Goal: Check status: Check status

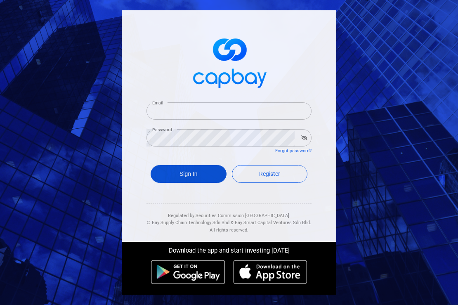
type input "[EMAIL_ADDRESS][DOMAIN_NAME]"
click at [195, 178] on button "Sign In" at bounding box center [188, 174] width 76 height 18
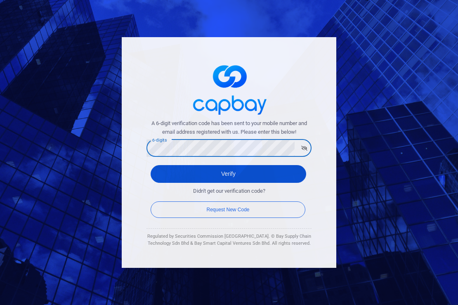
click at [170, 172] on button "Verify" at bounding box center [227, 174] width 155 height 18
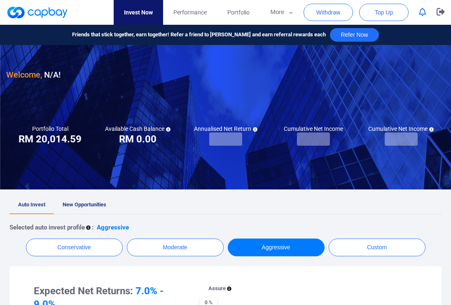
checkbox input "true"
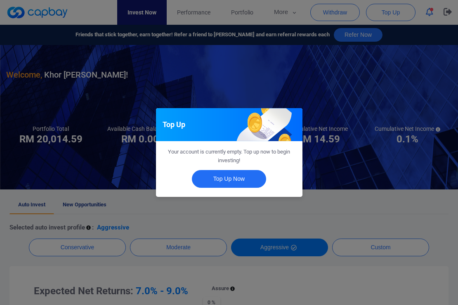
click at [386, 194] on div "Top Up Your account is currently empty. Top up now to begin investing! Top Up N…" at bounding box center [229, 152] width 458 height 305
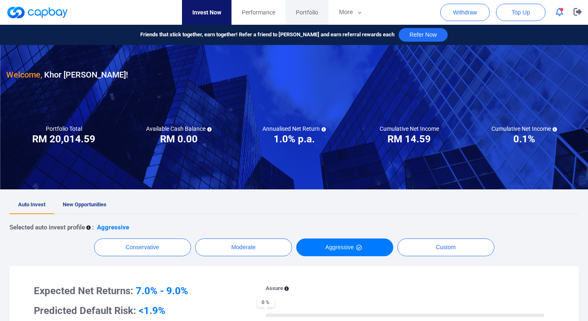
click at [313, 15] on span "Portfolio" at bounding box center [307, 12] width 22 height 9
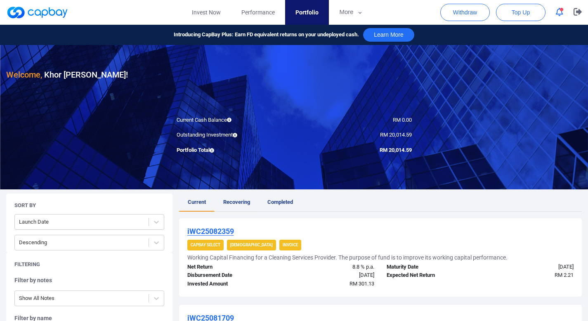
click at [234, 199] on span "Recovering" at bounding box center [236, 202] width 27 height 6
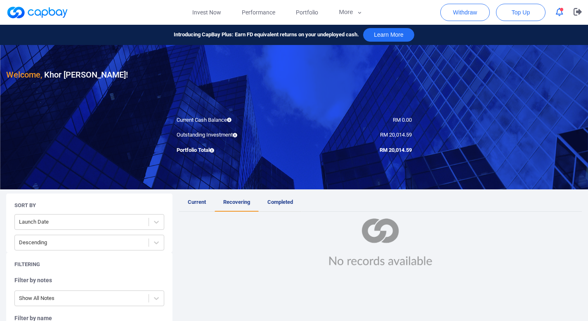
click at [280, 196] on link "Completed" at bounding box center [280, 202] width 43 height 18
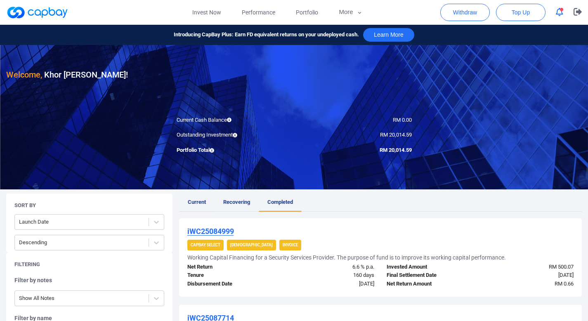
click at [187, 203] on link "Current" at bounding box center [196, 202] width 35 height 18
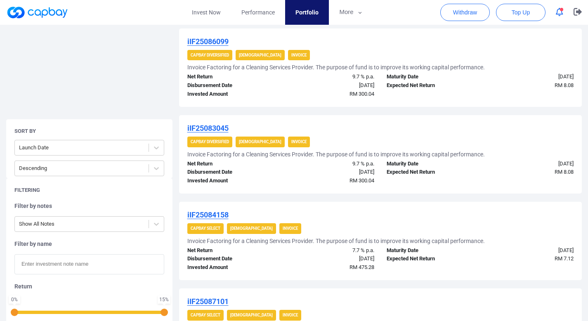
scroll to position [472, 0]
